Goal: Task Accomplishment & Management: Manage account settings

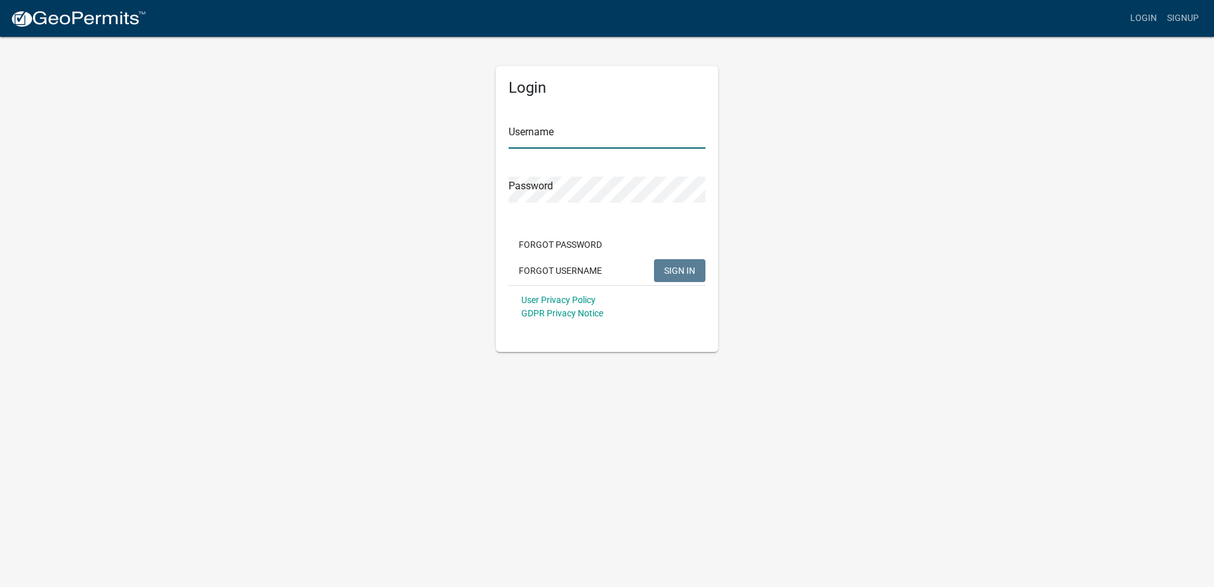
type input "[PERSON_NAME]"
click at [679, 269] on span "SIGN IN" at bounding box center [679, 270] width 31 height 10
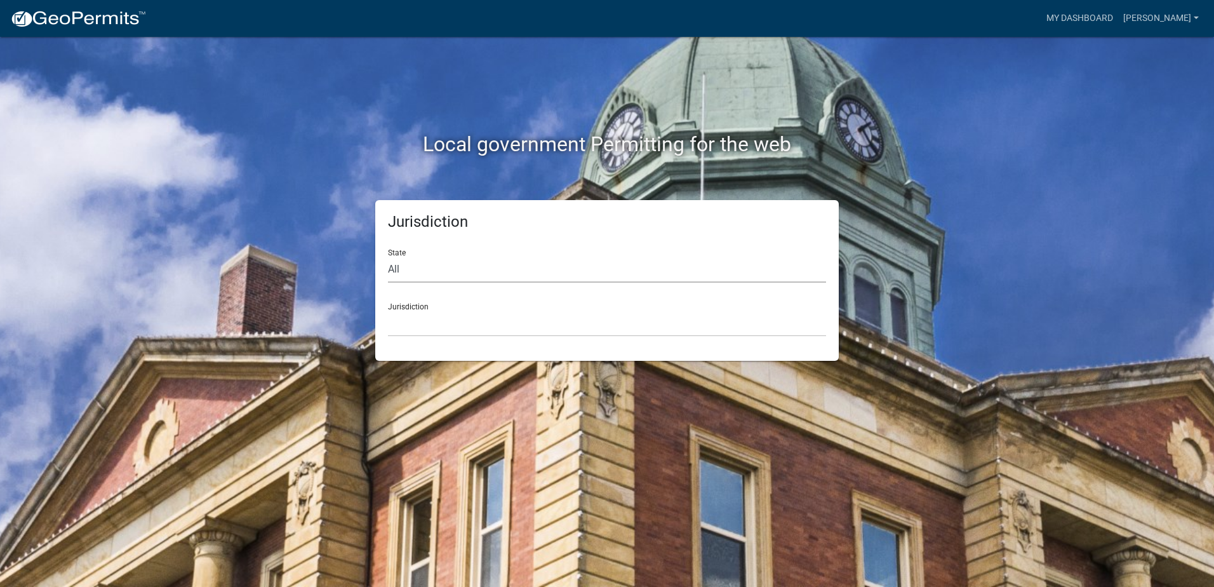
click at [403, 267] on select "All [US_STATE] [US_STATE] [US_STATE] [US_STATE] [US_STATE] [US_STATE] [US_STATE…" at bounding box center [607, 270] width 438 height 26
select select "[US_STATE]"
click at [388, 257] on select "All [US_STATE] [US_STATE] [US_STATE] [US_STATE] [US_STATE] [US_STATE] [US_STATE…" at bounding box center [607, 270] width 438 height 26
click at [411, 306] on div "Jurisdiction [GEOGRAPHIC_DATA], [US_STATE] [GEOGRAPHIC_DATA], [US_STATE] [GEOGR…" at bounding box center [607, 315] width 438 height 44
click at [411, 317] on select "[GEOGRAPHIC_DATA], [US_STATE] [GEOGRAPHIC_DATA], [US_STATE] [GEOGRAPHIC_DATA], …" at bounding box center [607, 323] width 438 height 26
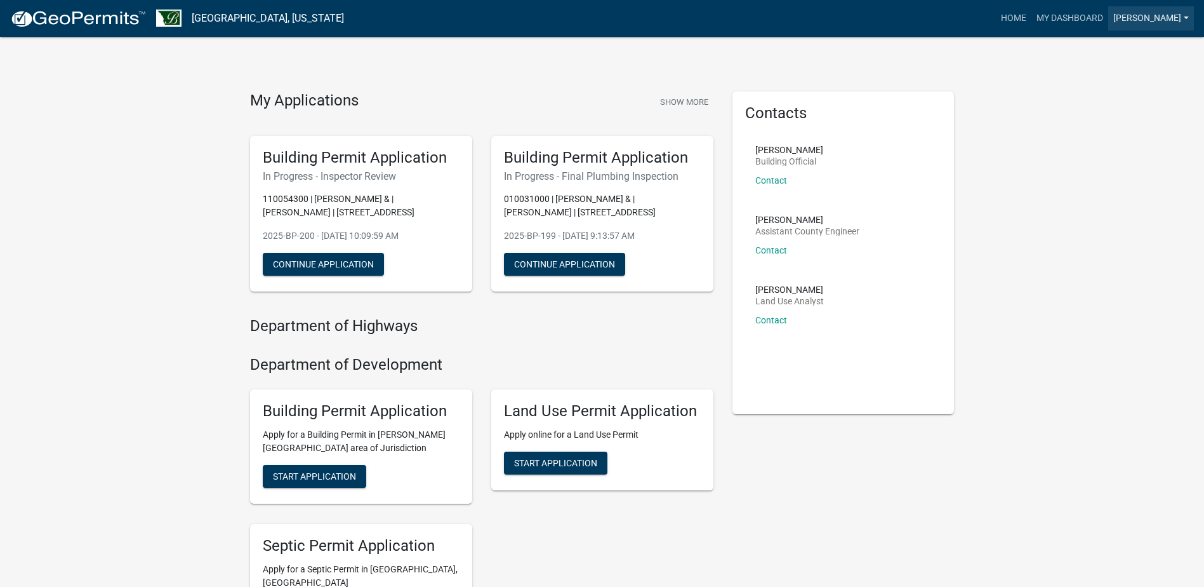
click at [1178, 16] on link "[PERSON_NAME]" at bounding box center [1152, 18] width 86 height 24
click at [1118, 95] on link "Logout" at bounding box center [1144, 93] width 102 height 30
